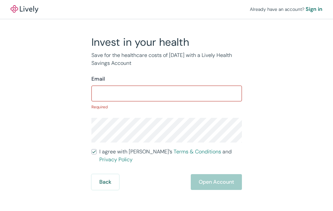
click at [91, 149] on input "I agree with Lively’s Terms & Conditions and Privacy Policy" at bounding box center [93, 151] width 5 height 5
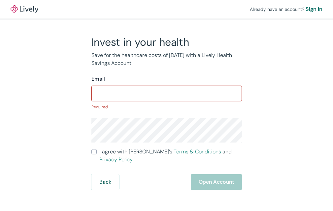
click at [91, 149] on input "I agree with Lively’s Terms & Conditions and Privacy Policy" at bounding box center [93, 151] width 5 height 5
checkbox input "true"
